Goal: Find specific page/section: Find specific page/section

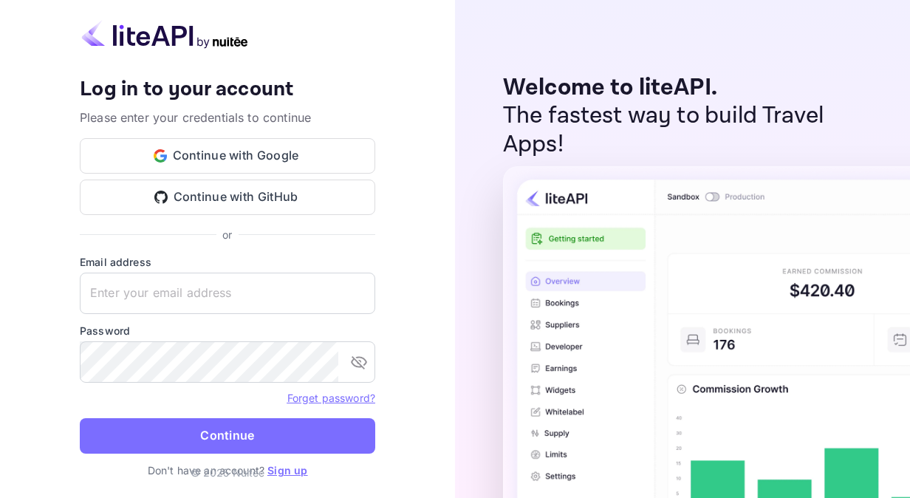
click at [12, 160] on div "Your account has been created successfully, a confirmation link has been sent t…" at bounding box center [227, 249] width 455 height 498
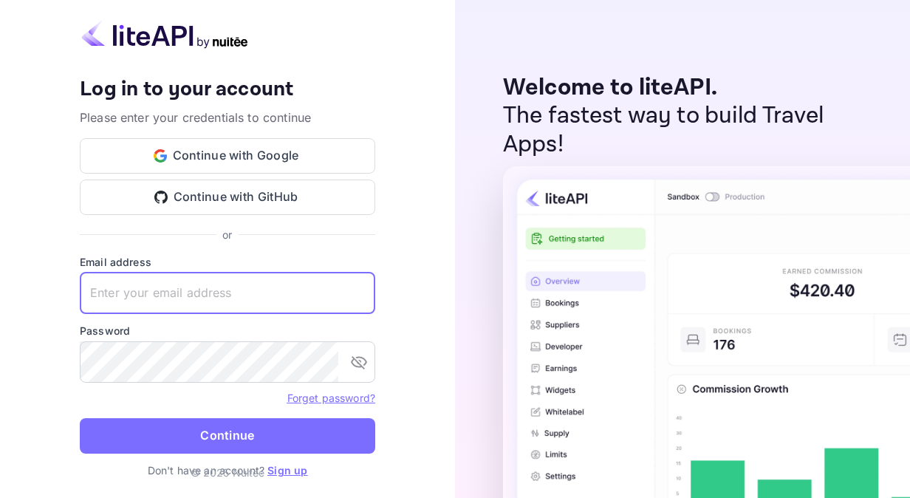
paste input "[EMAIL_ADDRESS][DOMAIN_NAME]"
click at [160, 292] on input "[EMAIL_ADDRESS][DOMAIN_NAME]" at bounding box center [227, 293] width 295 height 41
type input "[EMAIL_ADDRESS][DOMAIN_NAME]"
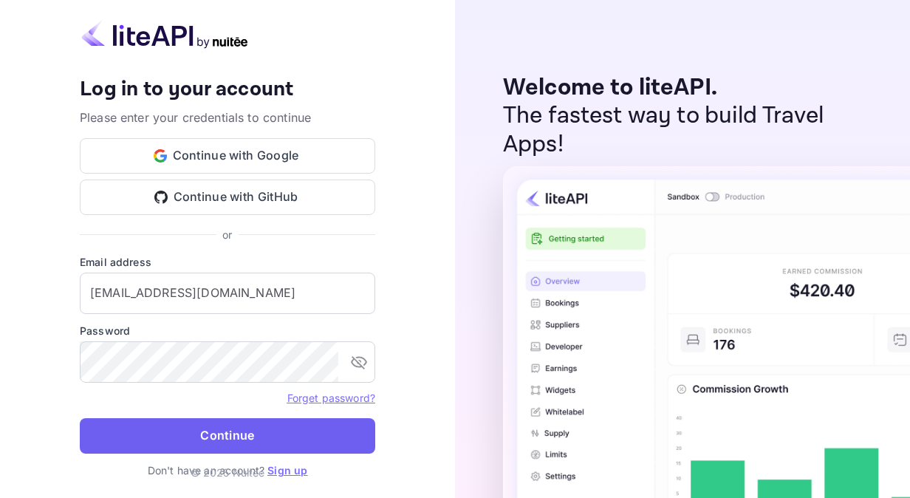
click at [182, 425] on button "Continue" at bounding box center [227, 435] width 295 height 35
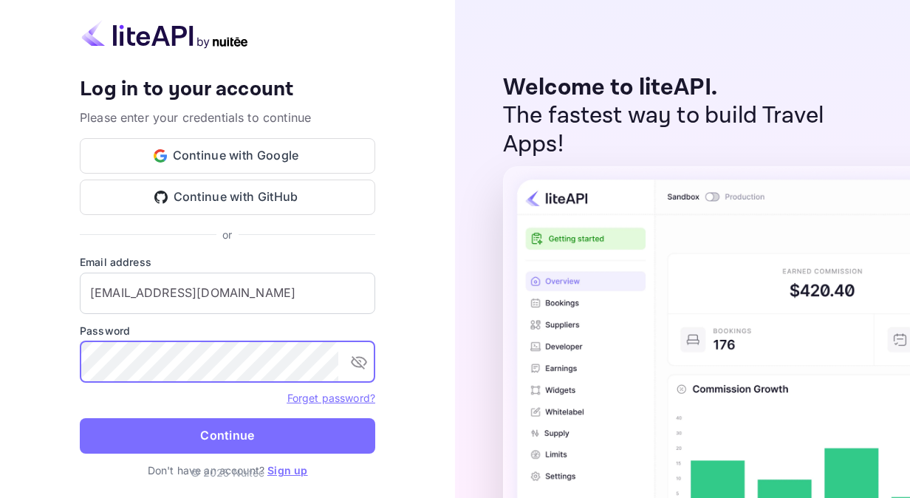
click at [0, 365] on html "Your account has been created successfully, a confirmation link has been sent t…" at bounding box center [455, 249] width 910 height 498
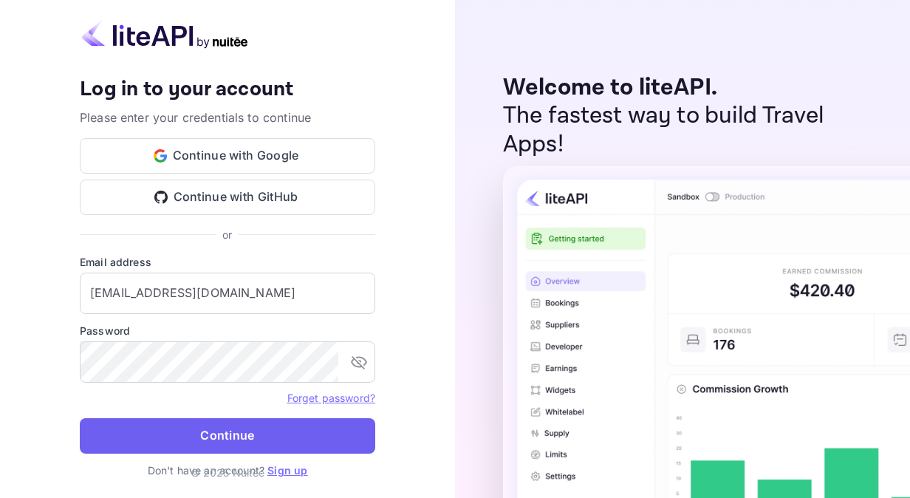
click at [191, 440] on button "Continue" at bounding box center [227, 435] width 295 height 35
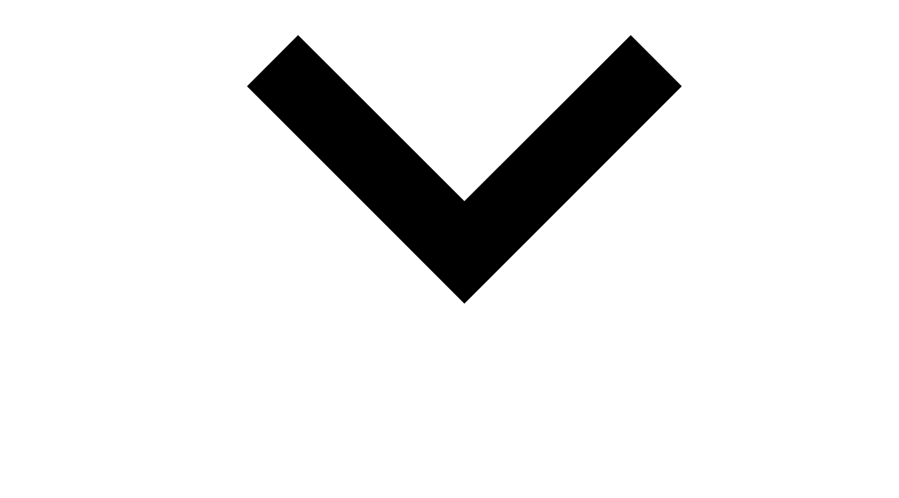
scroll to position [654, 0]
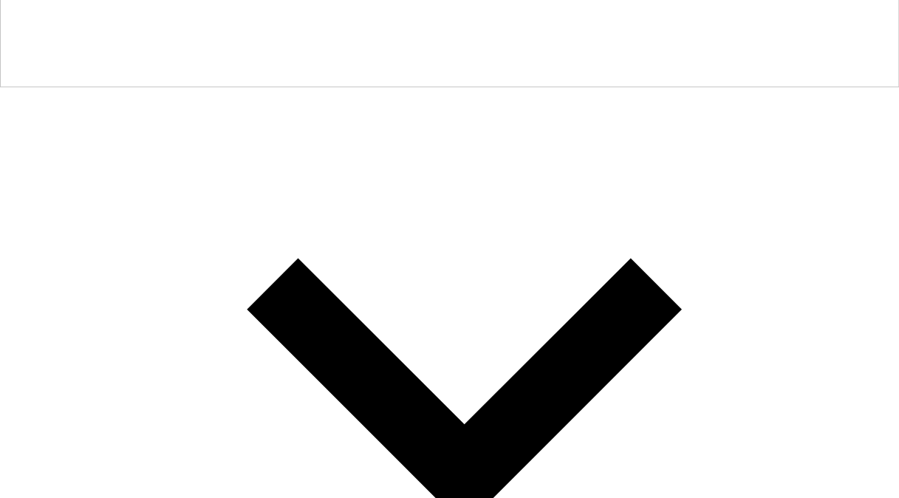
scroll to position [461, 0]
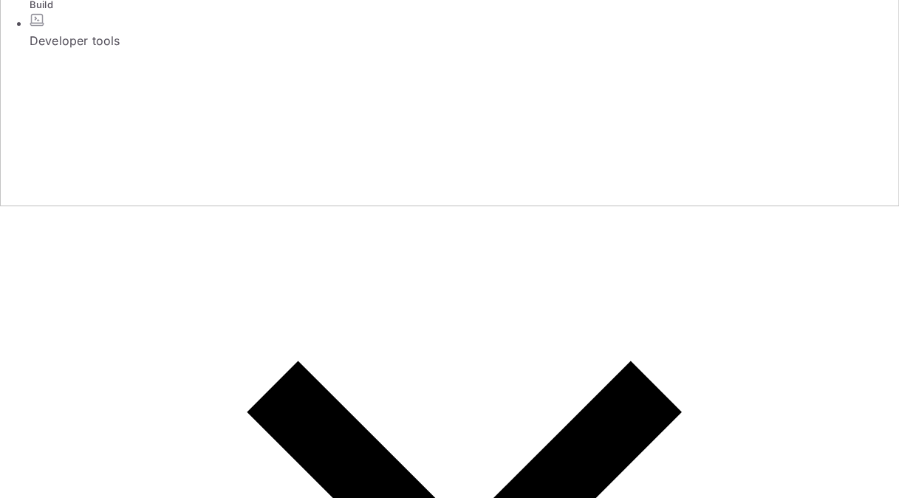
scroll to position [445, 0]
